Goal: Task Accomplishment & Management: Use online tool/utility

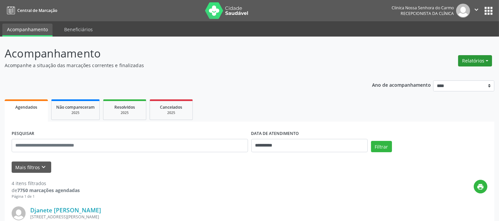
click at [487, 56] on button "Relatórios" at bounding box center [475, 60] width 34 height 11
click at [442, 75] on link "Agendamentos" at bounding box center [455, 74] width 71 height 9
select select "*"
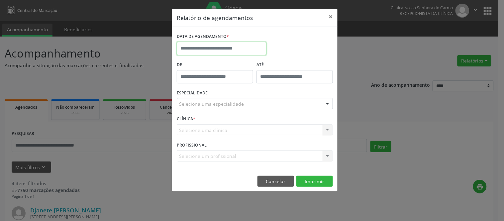
click at [234, 50] on input "text" at bounding box center [222, 48] width 90 height 13
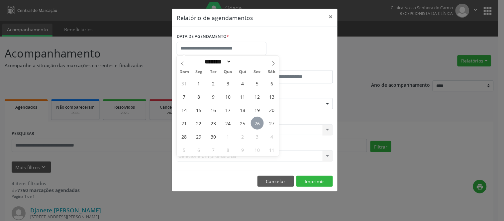
click at [257, 124] on span "26" at bounding box center [257, 123] width 13 height 13
type input "**********"
click at [263, 121] on span "26" at bounding box center [257, 123] width 13 height 13
click at [263, 121] on div "CLÍNICA * Selecione uma clínica Nenhum resultado encontrado para: " " Não há ne…" at bounding box center [254, 127] width 159 height 26
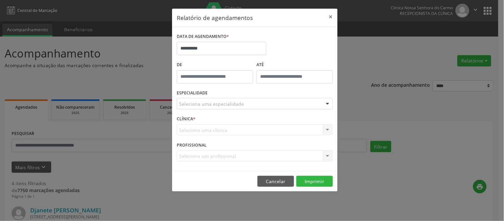
click at [247, 103] on div "Seleciona uma especialidade" at bounding box center [255, 103] width 156 height 11
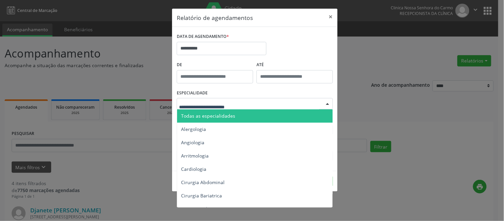
click at [231, 118] on span "Todas as especialidades" at bounding box center [208, 116] width 54 height 6
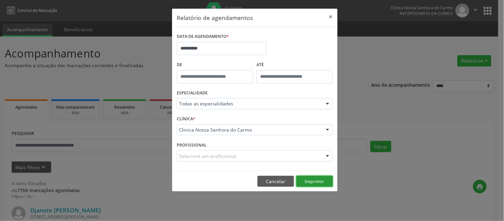
click at [319, 180] on button "Imprimir" at bounding box center [314, 181] width 37 height 11
click at [331, 16] on button "×" at bounding box center [330, 17] width 13 height 16
